Goal: Communication & Community: Share content

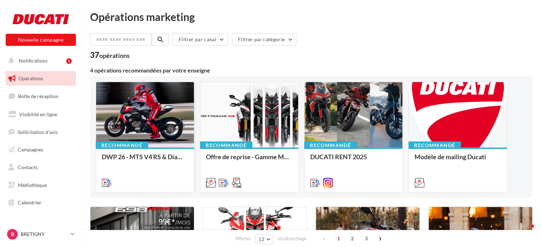
click at [147, 132] on div at bounding box center [145, 115] width 98 height 66
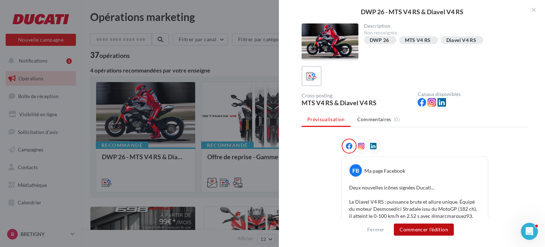
click at [434, 231] on button "Commencer l'édition" at bounding box center [424, 229] width 60 height 12
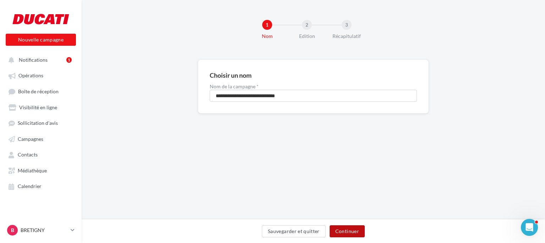
click at [358, 230] on button "Continuer" at bounding box center [347, 231] width 35 height 12
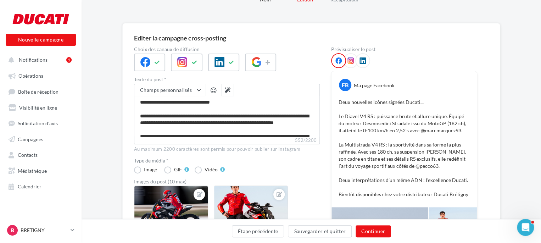
scroll to position [106, 0]
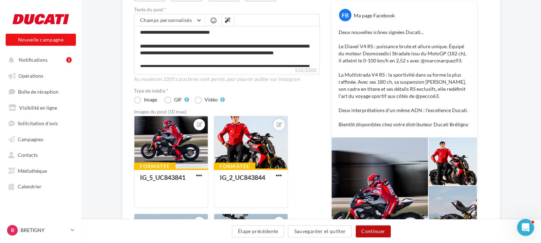
click at [369, 231] on button "Continuer" at bounding box center [373, 231] width 35 height 12
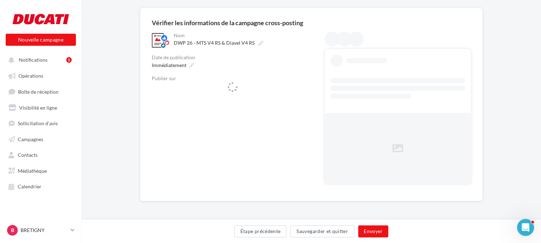
scroll to position [51, 0]
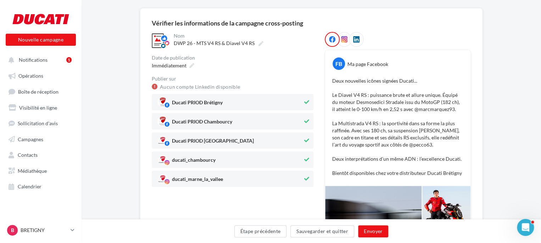
click at [307, 121] on icon at bounding box center [306, 121] width 5 height 5
click at [307, 159] on icon at bounding box center [306, 159] width 5 height 5
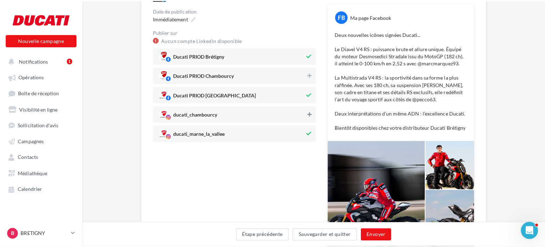
scroll to position [87, 0]
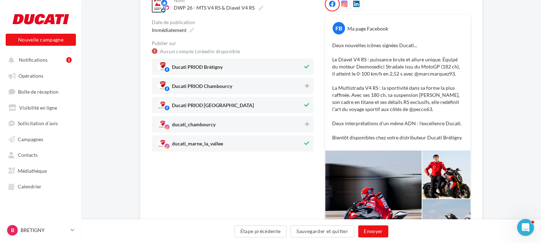
click at [306, 66] on icon at bounding box center [306, 66] width 5 height 5
click at [375, 231] on button "Envoyer" at bounding box center [373, 231] width 30 height 12
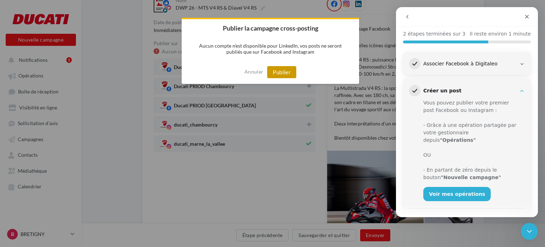
scroll to position [97, 0]
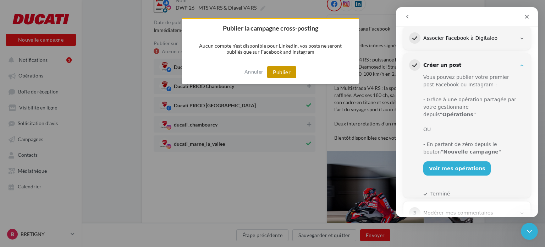
click at [281, 72] on button "Publier" at bounding box center [281, 72] width 29 height 12
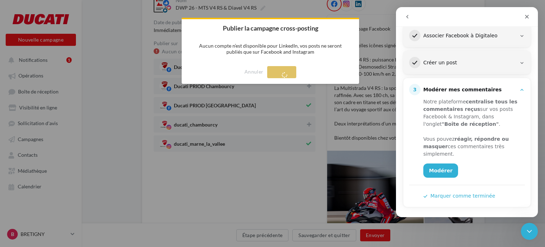
scroll to position [99, 0]
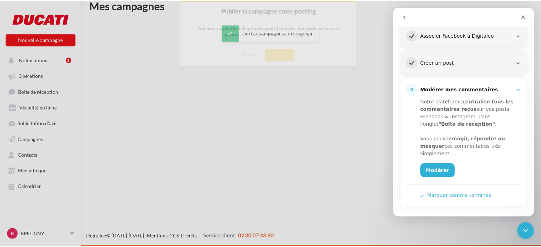
scroll to position [11, 0]
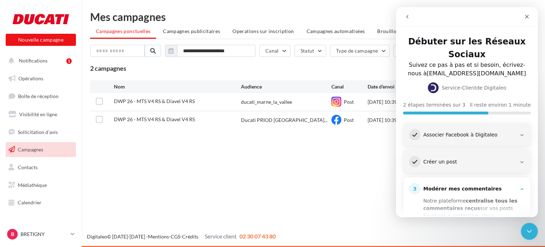
click at [144, 161] on div "Nouvelle campagne Nouvelle campagne Notifications 1 Opérations Boîte de récepti…" at bounding box center [272, 123] width 545 height 247
click at [106, 158] on div "Nouvelle campagne Nouvelle campagne Notifications 1 Opérations Boîte de récepti…" at bounding box center [272, 123] width 545 height 247
click at [526, 15] on icon "Fermer" at bounding box center [527, 17] width 6 height 6
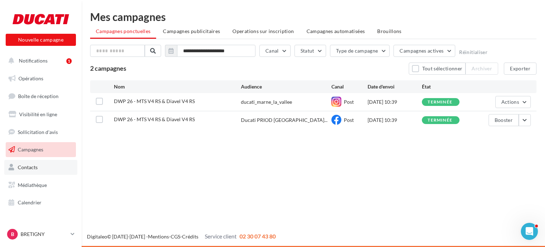
click at [32, 168] on span "Contacts" at bounding box center [28, 167] width 20 height 6
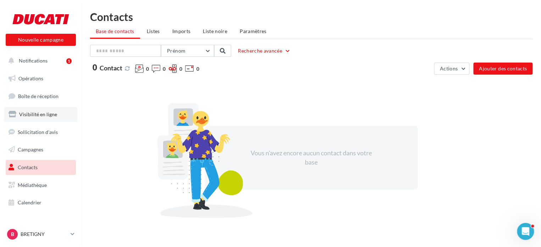
click at [45, 113] on span "Visibilité en ligne" at bounding box center [38, 114] width 38 height 6
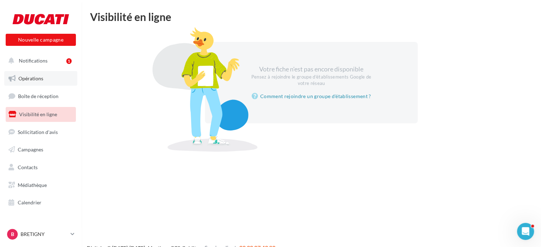
click at [27, 78] on span "Opérations" at bounding box center [30, 78] width 25 height 6
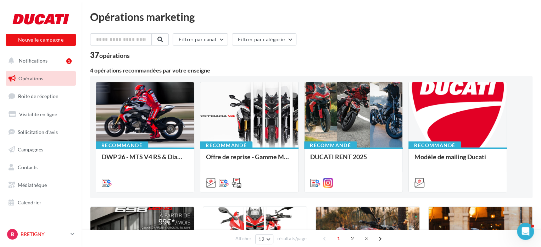
click at [33, 227] on link "B BRETIGNY romain.macadre.bretigny" at bounding box center [41, 233] width 70 height 13
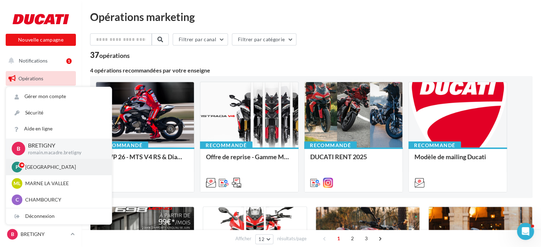
click at [36, 165] on p "[GEOGRAPHIC_DATA]" at bounding box center [64, 166] width 78 height 7
